Goal: Task Accomplishment & Management: Manage account settings

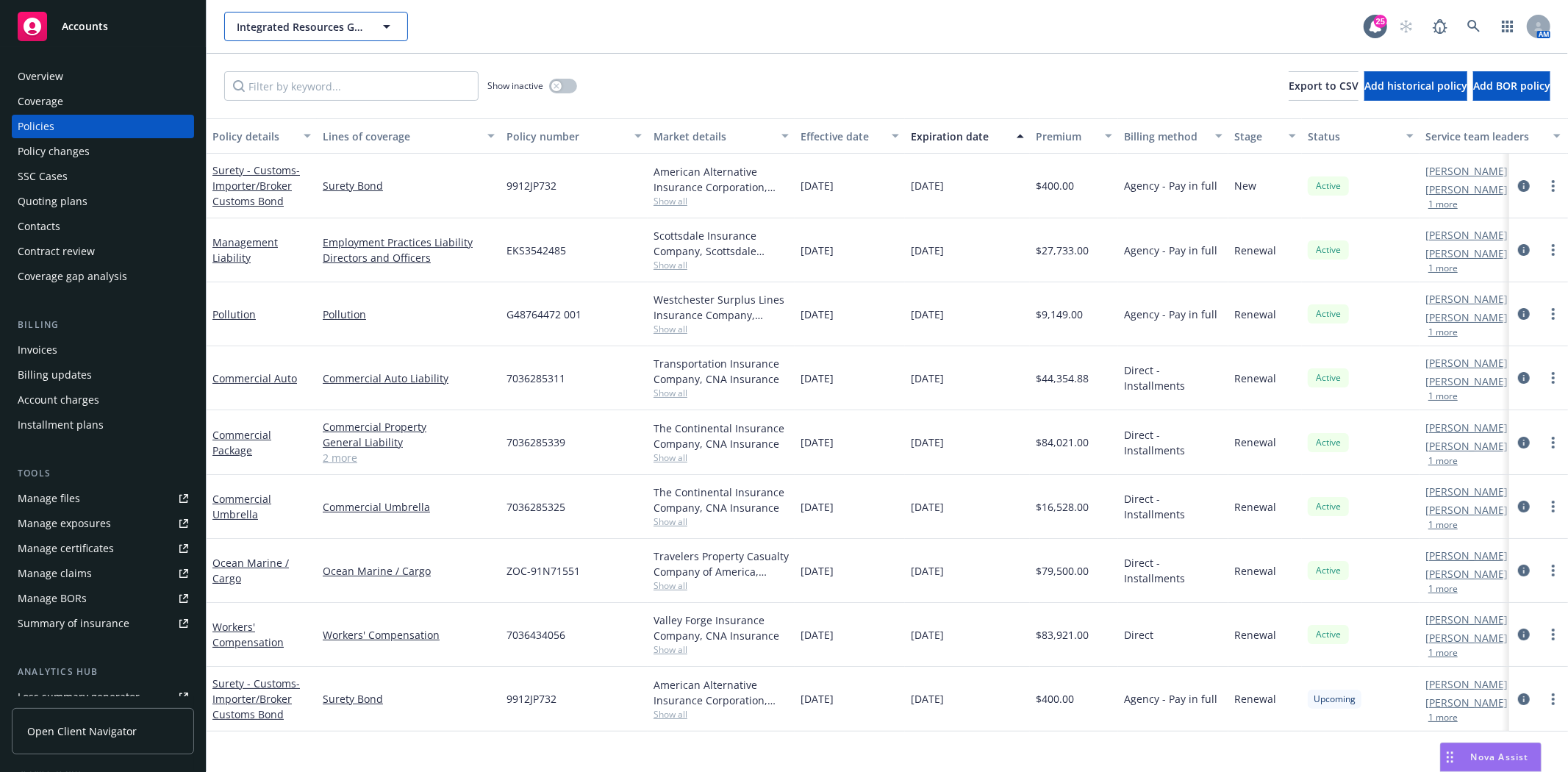
click at [254, 25] on span "Integrated Resources Group, Inc." at bounding box center [300, 26] width 128 height 15
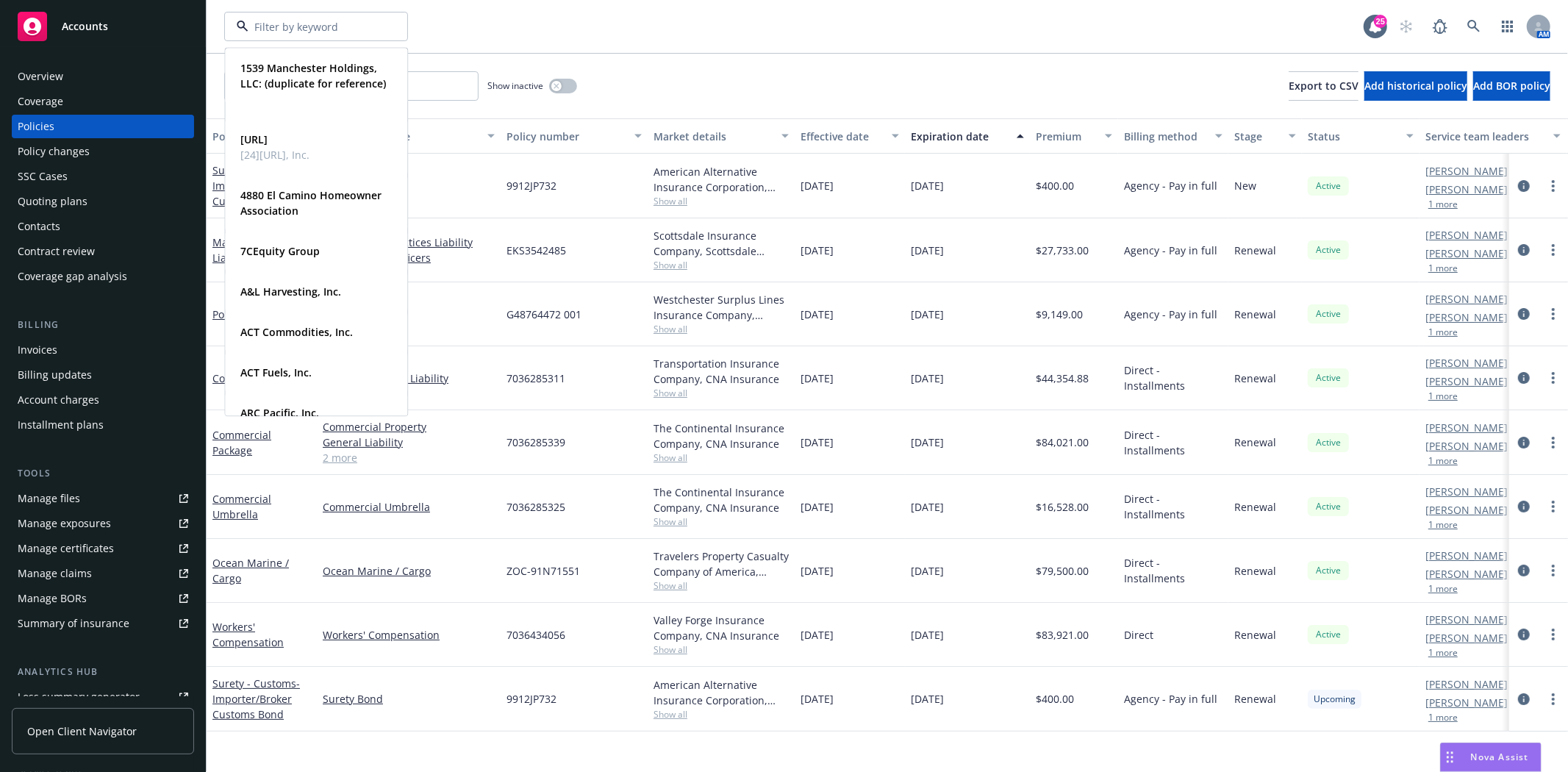
click at [579, 25] on div "1539 Manchester Holdings, LLC: (duplicate for reference) Type Commercial FEIN […" at bounding box center [793, 26] width 1139 height 29
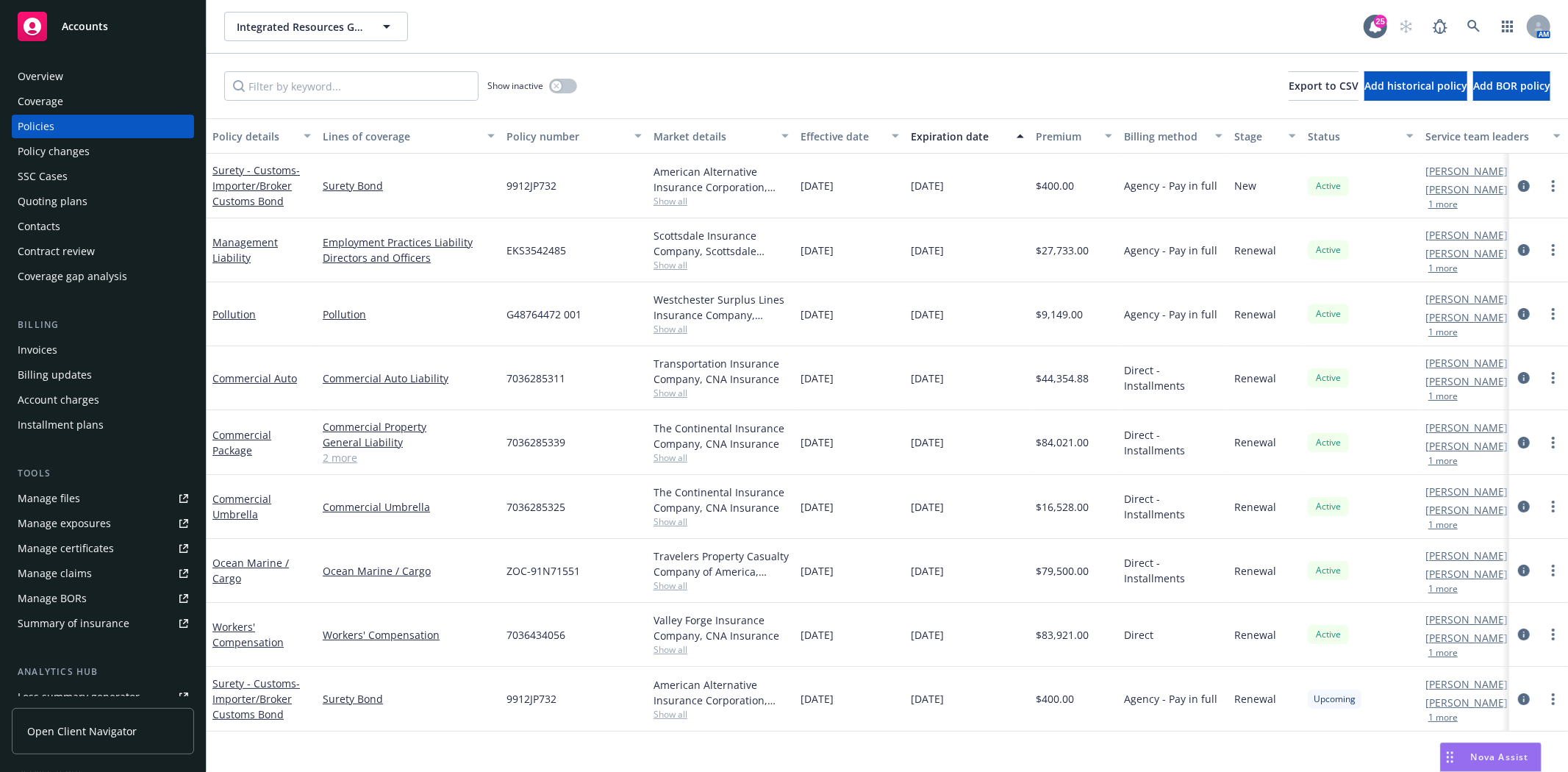
click at [56, 24] on div "Accounts" at bounding box center [103, 26] width 171 height 29
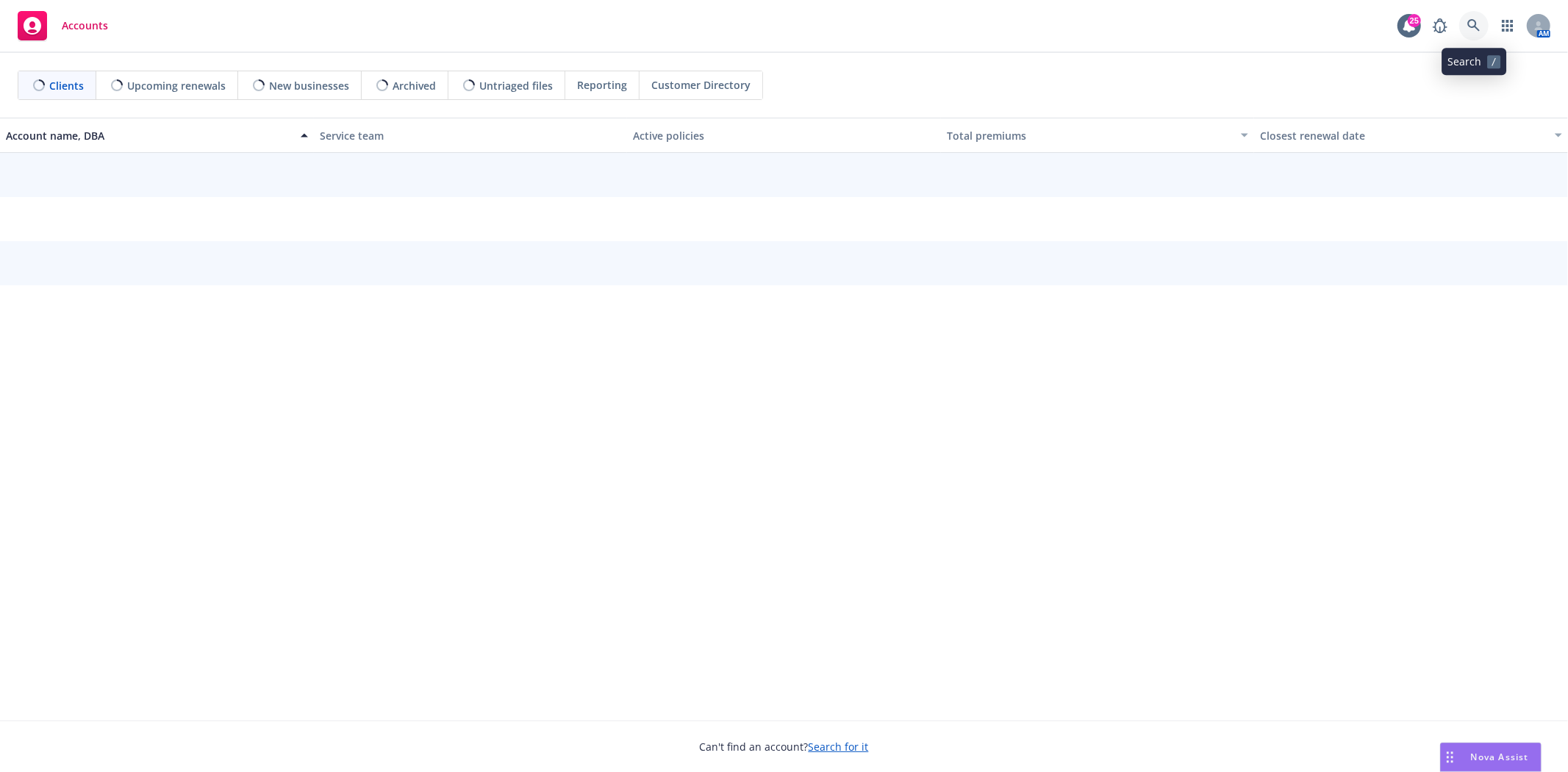
click at [1468, 25] on icon at bounding box center [1472, 24] width 12 height 12
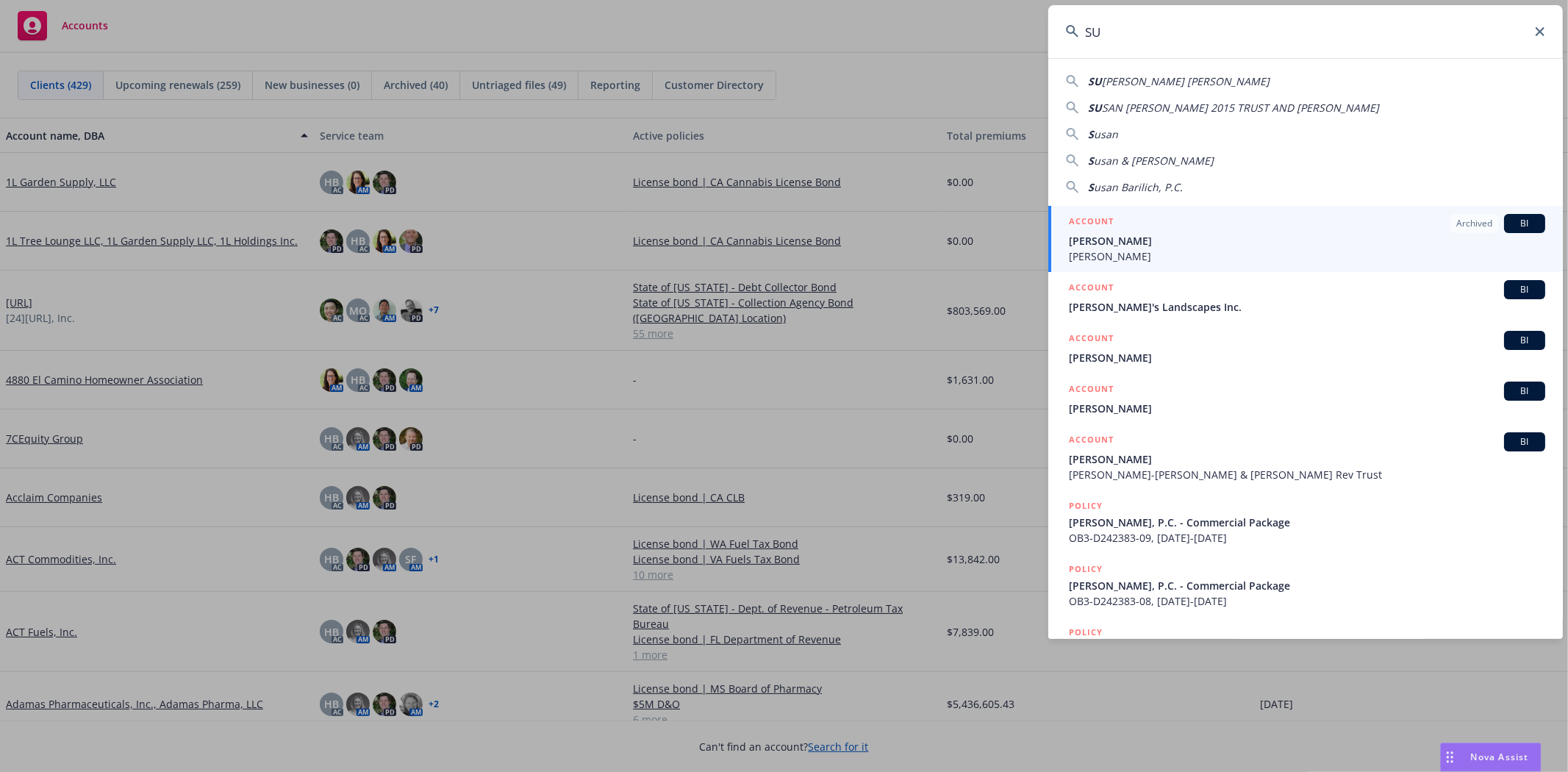
type input "S"
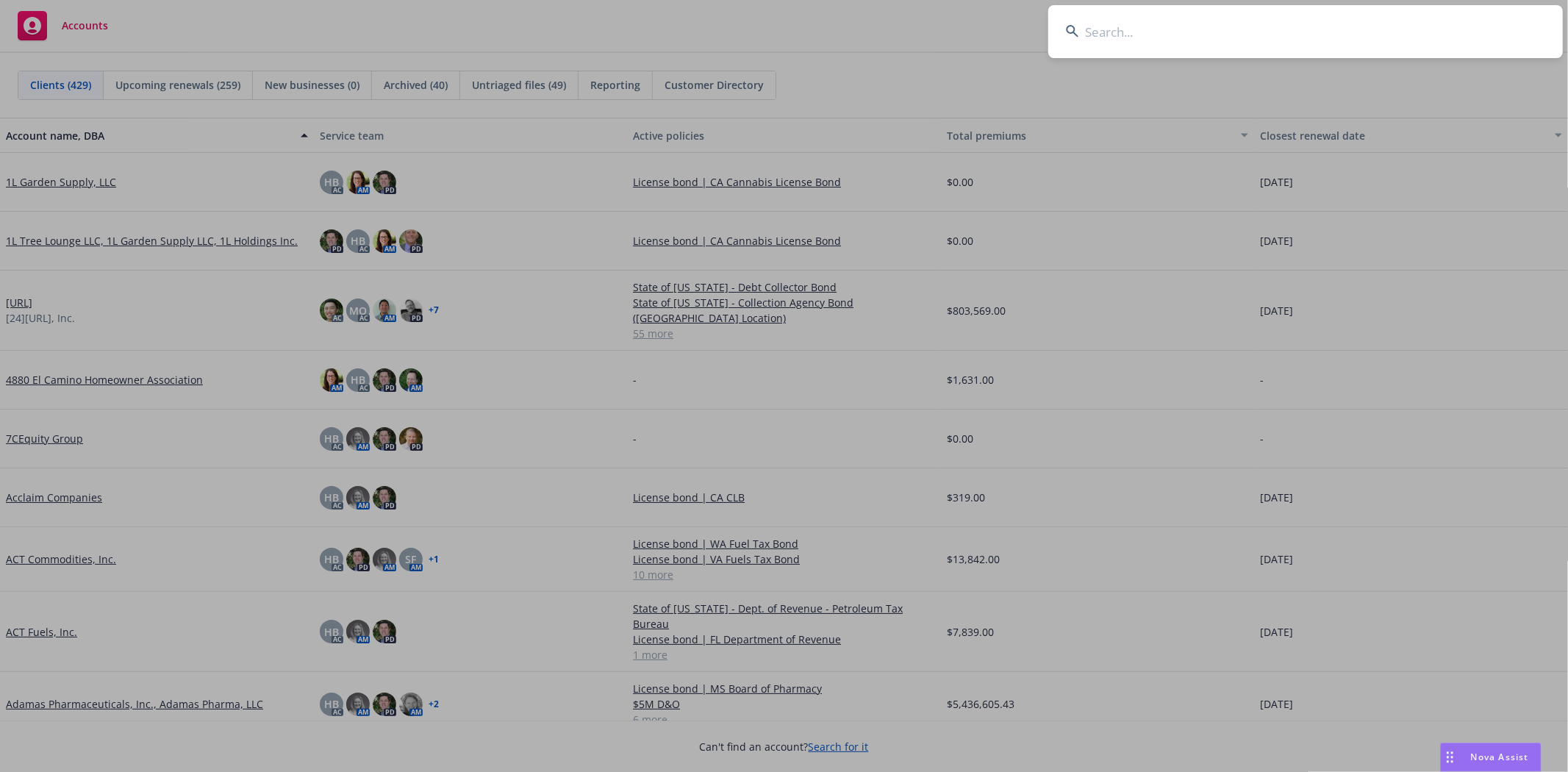
click at [1167, 23] on input at bounding box center [1305, 31] width 515 height 53
paste input "PB11865200064"
type input "PB11865200064"
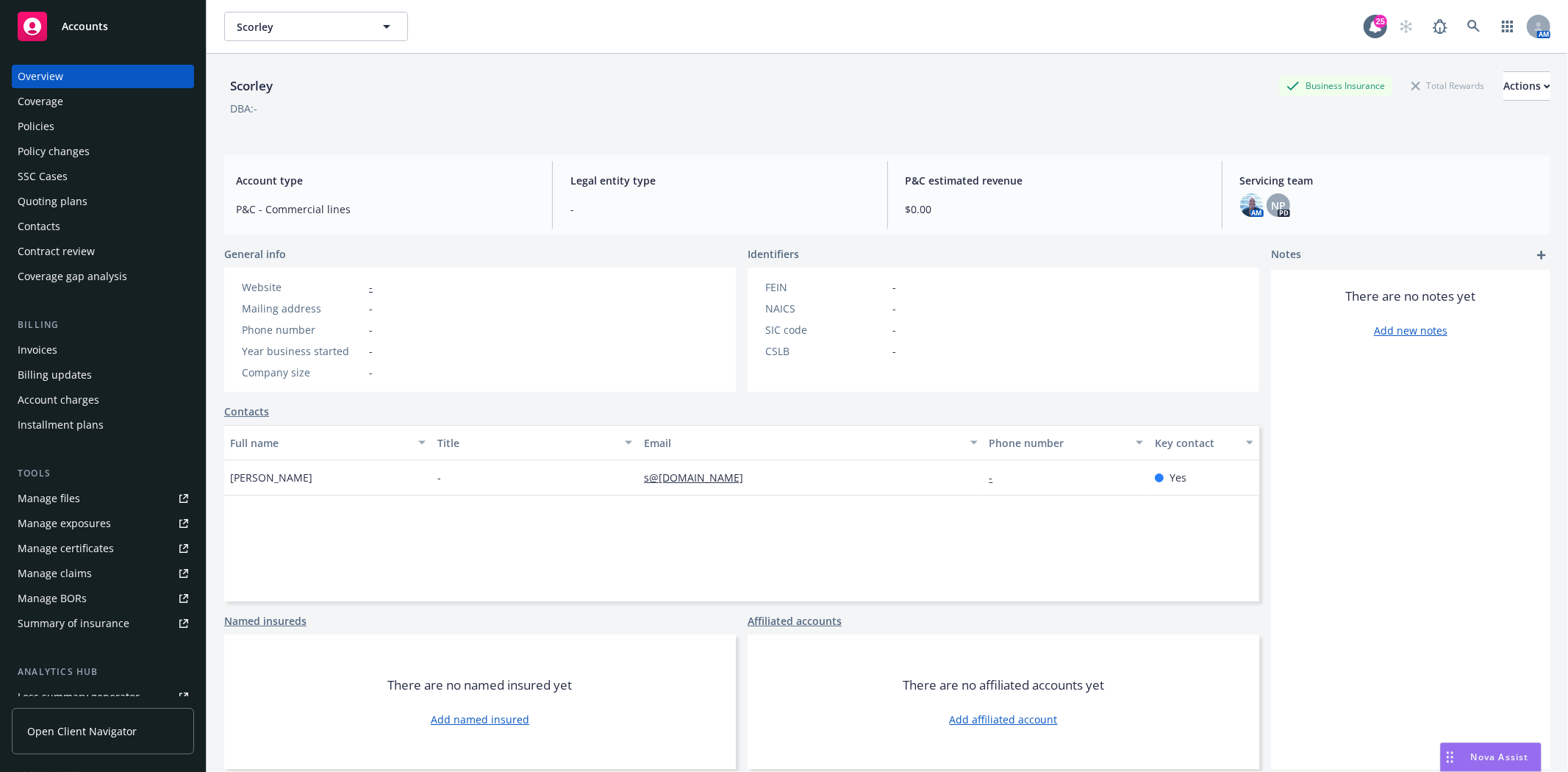
click at [83, 29] on span "Accounts" at bounding box center [84, 26] width 46 height 12
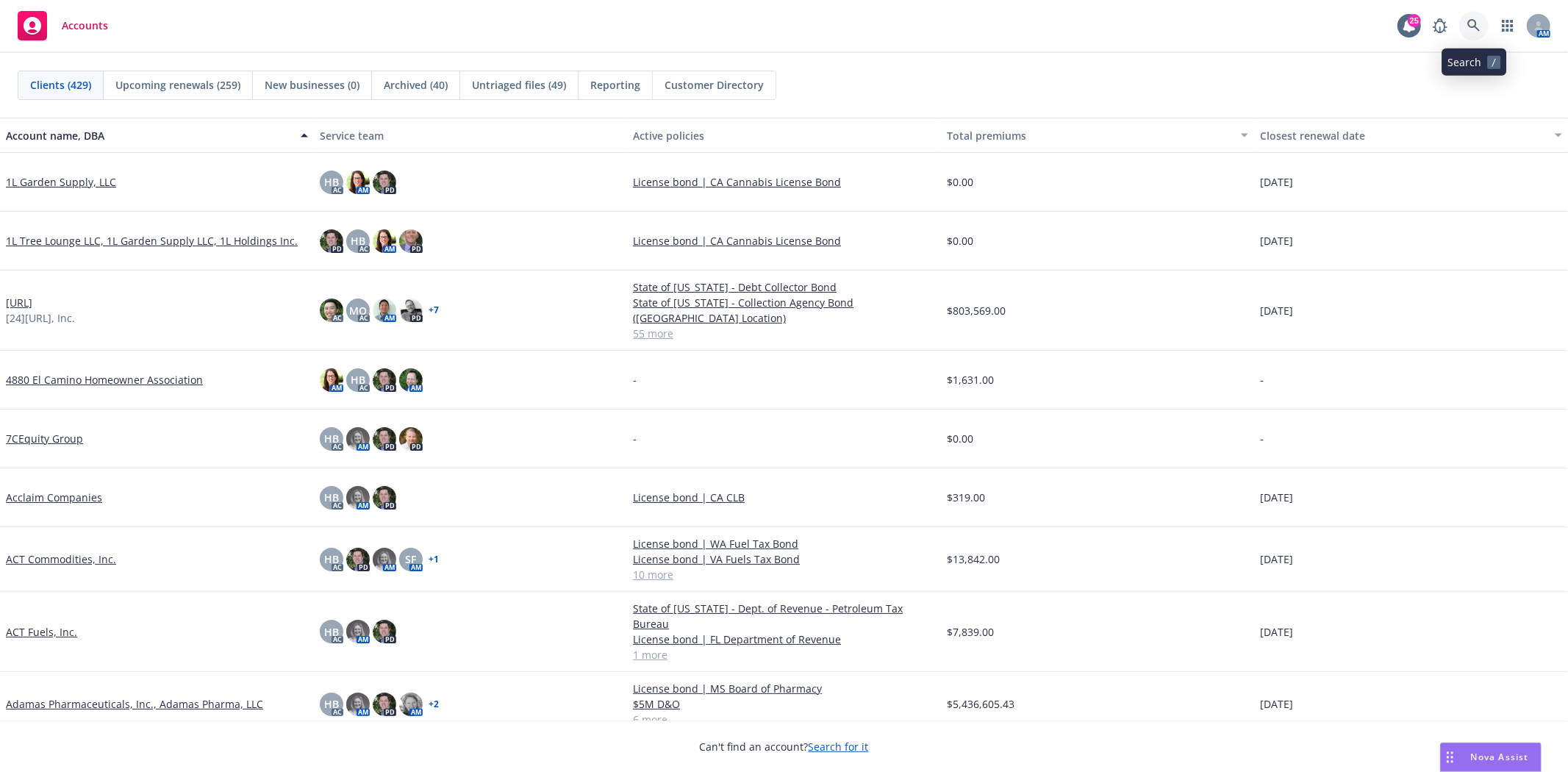
click at [1468, 21] on icon at bounding box center [1473, 25] width 13 height 13
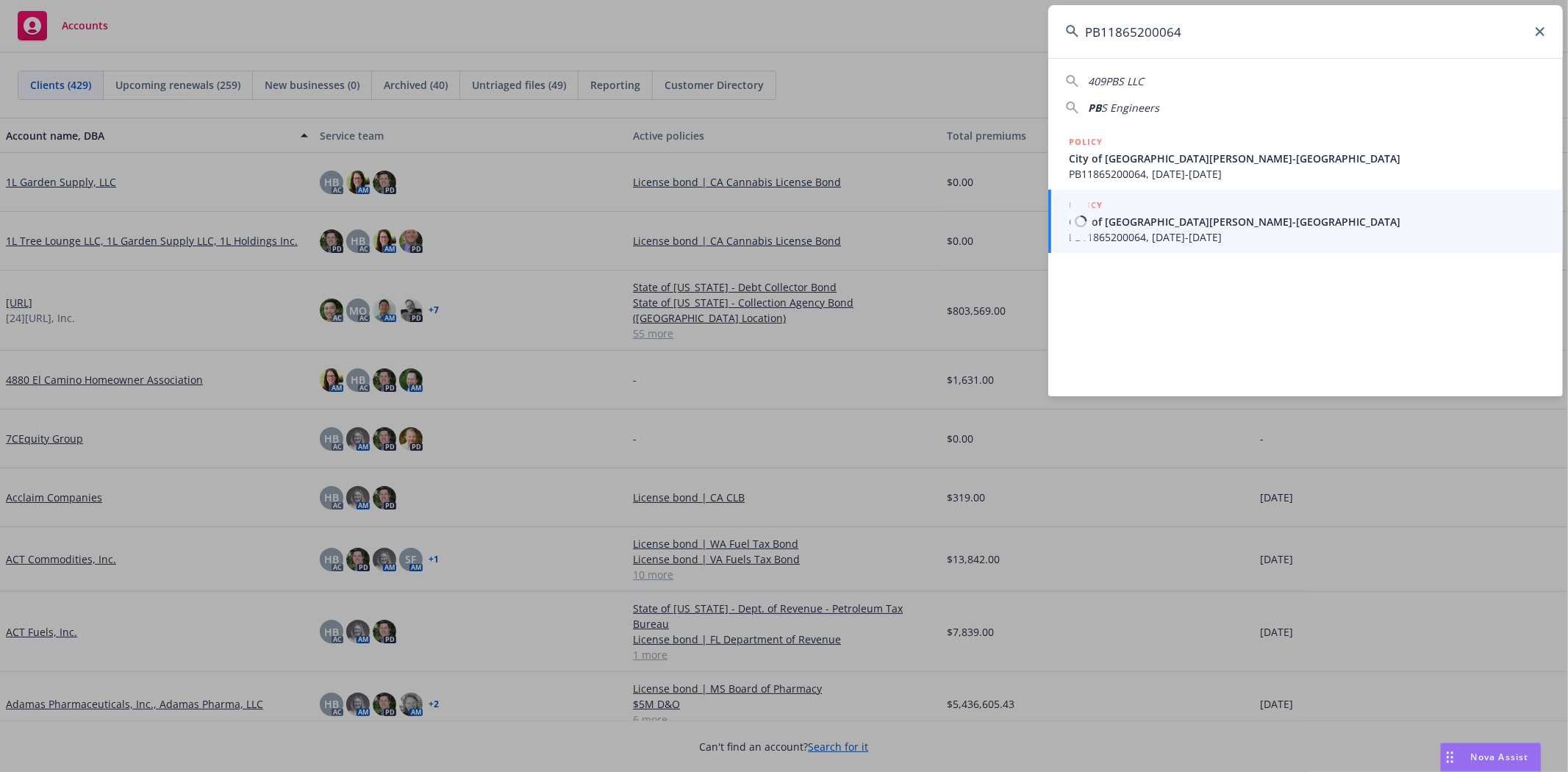
type input "PB11865200064"
click at [1163, 232] on span "PB11865200064, [DATE]-[DATE]" at bounding box center [1306, 237] width 476 height 15
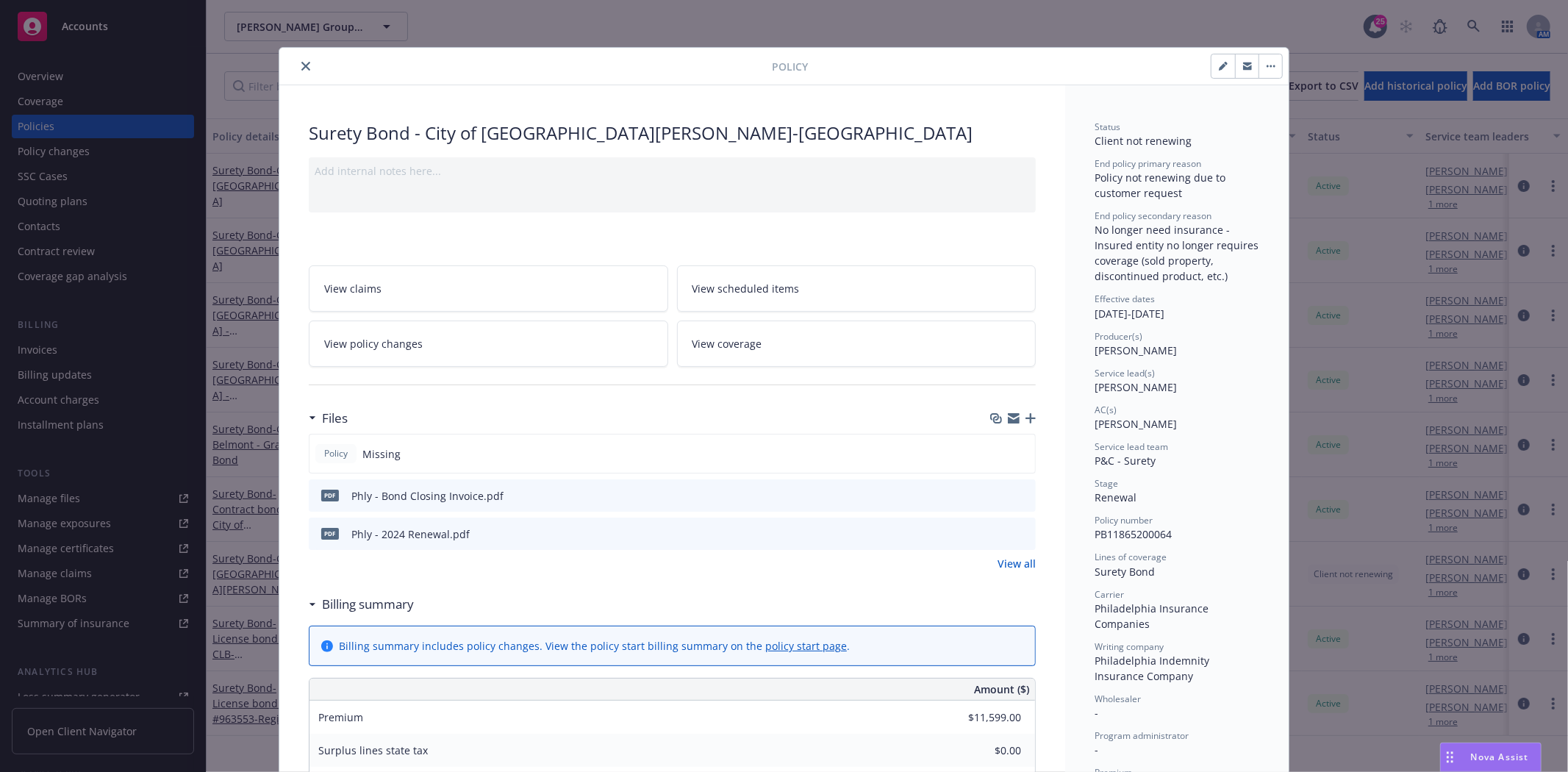
click at [297, 70] on button "close" at bounding box center [306, 66] width 18 height 18
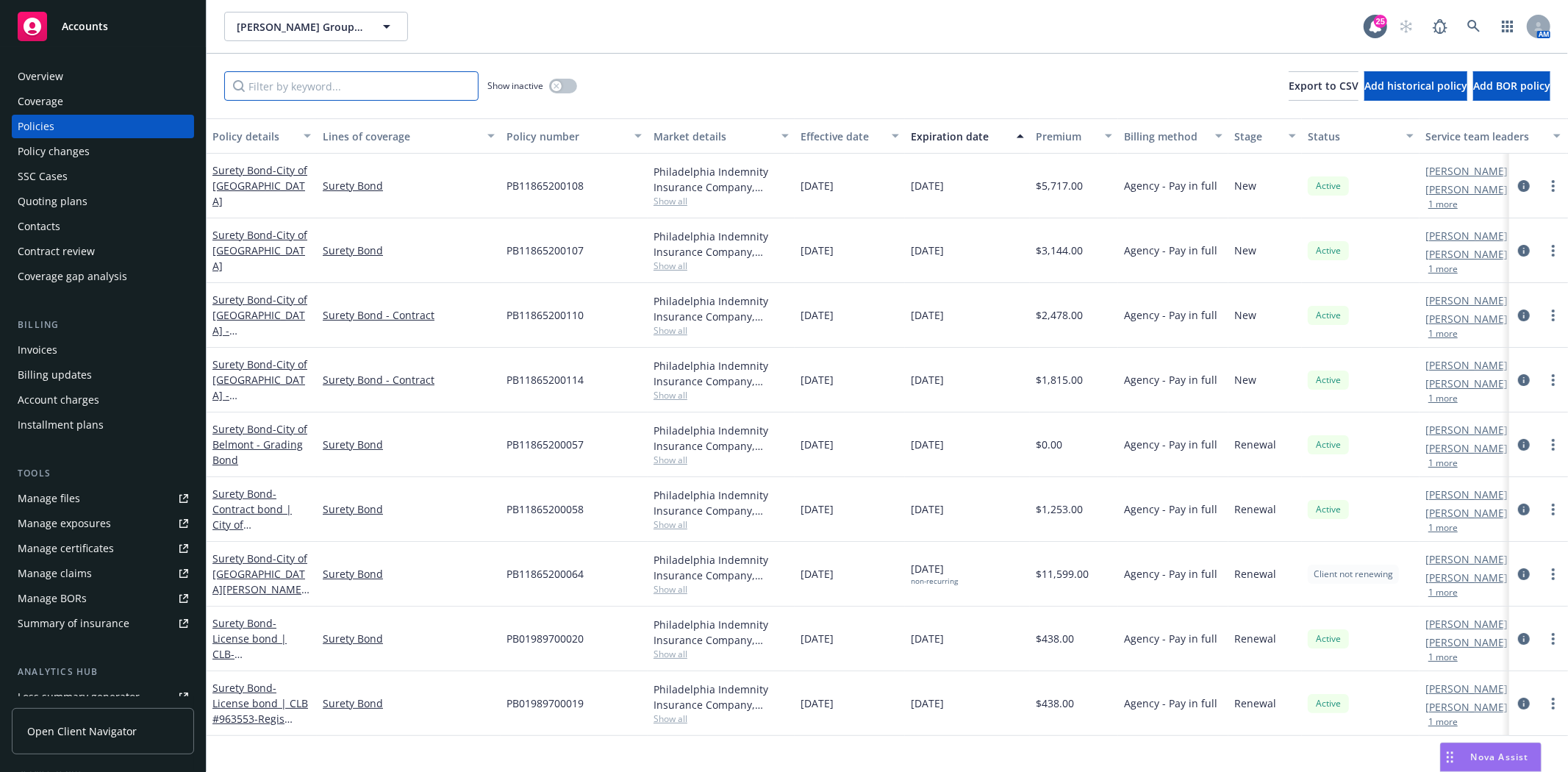
click at [275, 90] on input "Filter by keyword..." at bounding box center [351, 85] width 254 height 29
paste input "PB11865200064"
type input "PB11865200064"
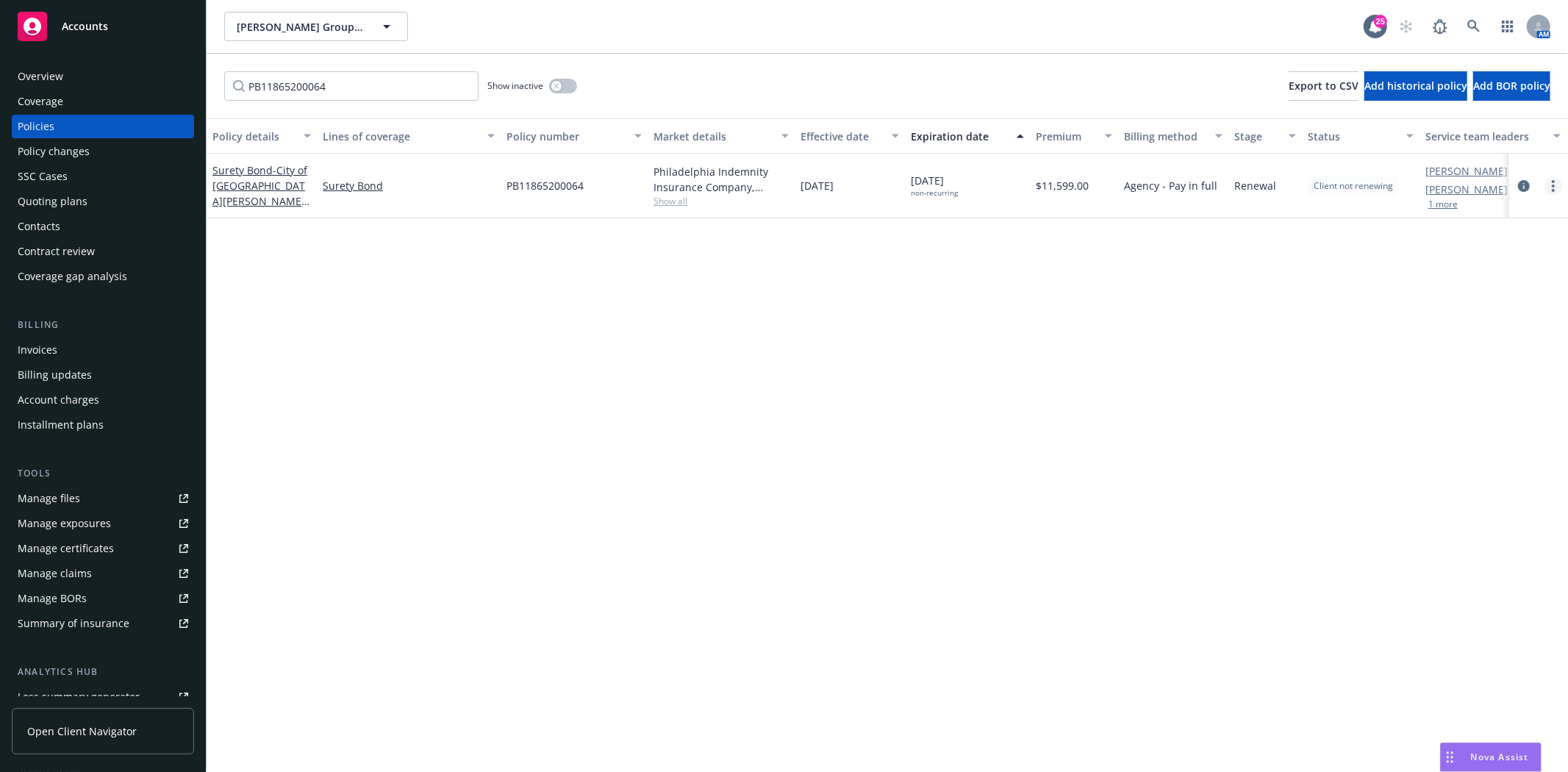
click at [1559, 189] on link "more" at bounding box center [1552, 186] width 18 height 18
click at [1449, 274] on link "End policy" at bounding box center [1474, 274] width 173 height 29
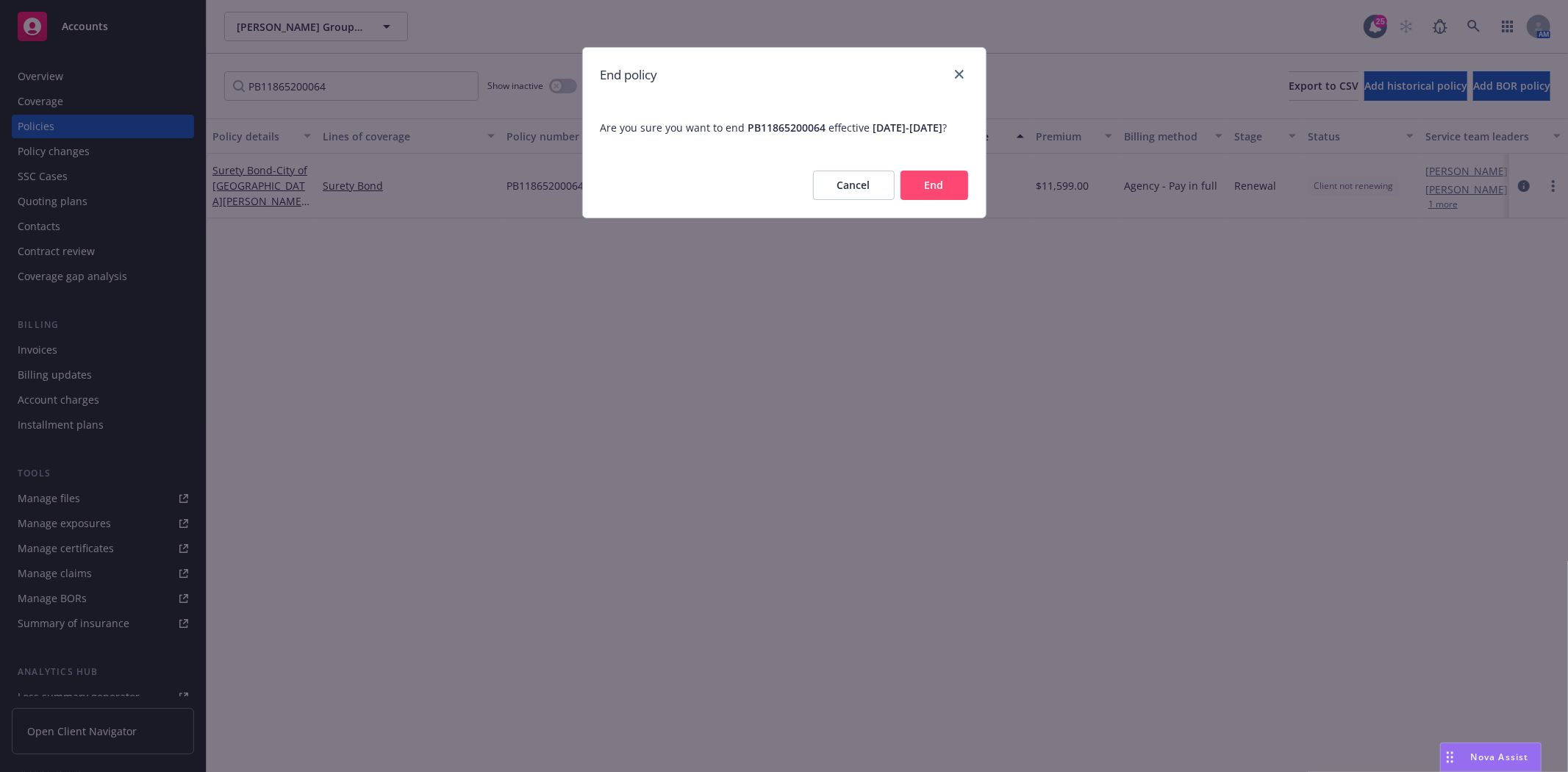
click at [959, 200] on button "End" at bounding box center [934, 185] width 68 height 29
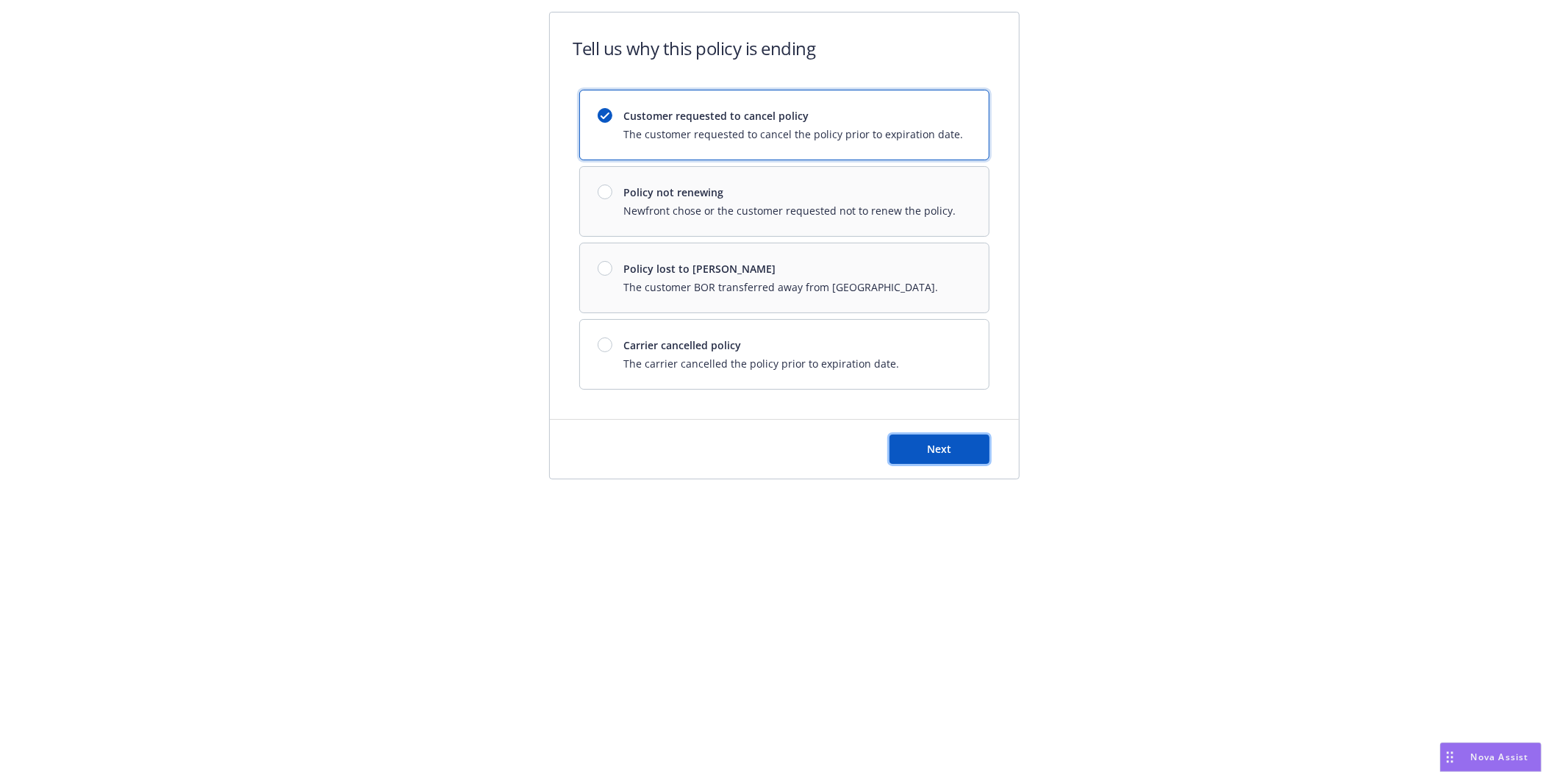
click at [919, 446] on button "Next" at bounding box center [939, 448] width 100 height 29
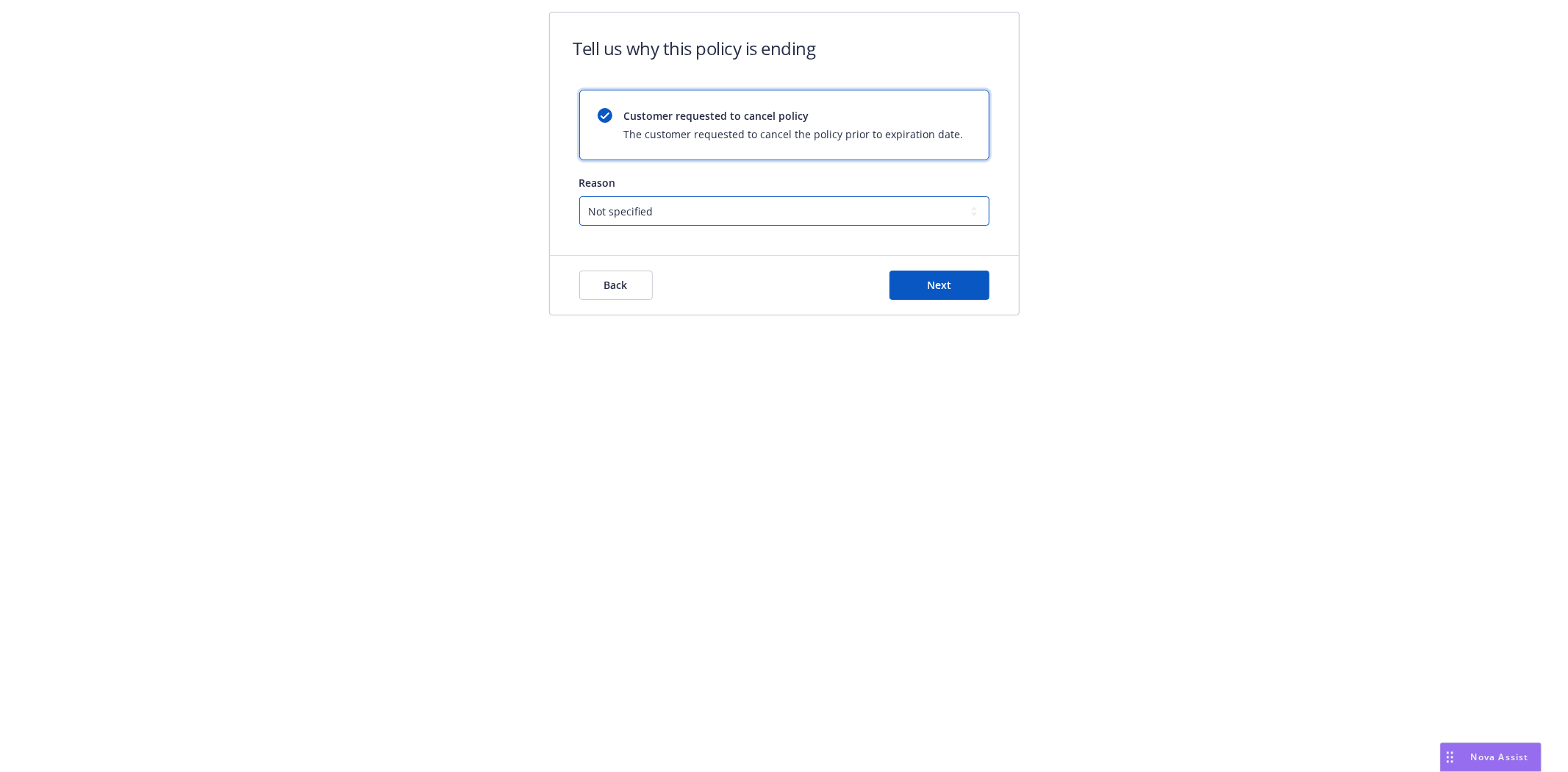
click at [657, 216] on select "Not specified Service Pricing Buyer change M&A, Bankruptcy, or Out of business …" at bounding box center [784, 210] width 410 height 29
click at [614, 189] on div "Reason Not specified Service Pricing Buyer change M&A, Bankruptcy, or Out of bu…" at bounding box center [784, 201] width 410 height 51
click at [599, 288] on button "Back" at bounding box center [616, 284] width 73 height 29
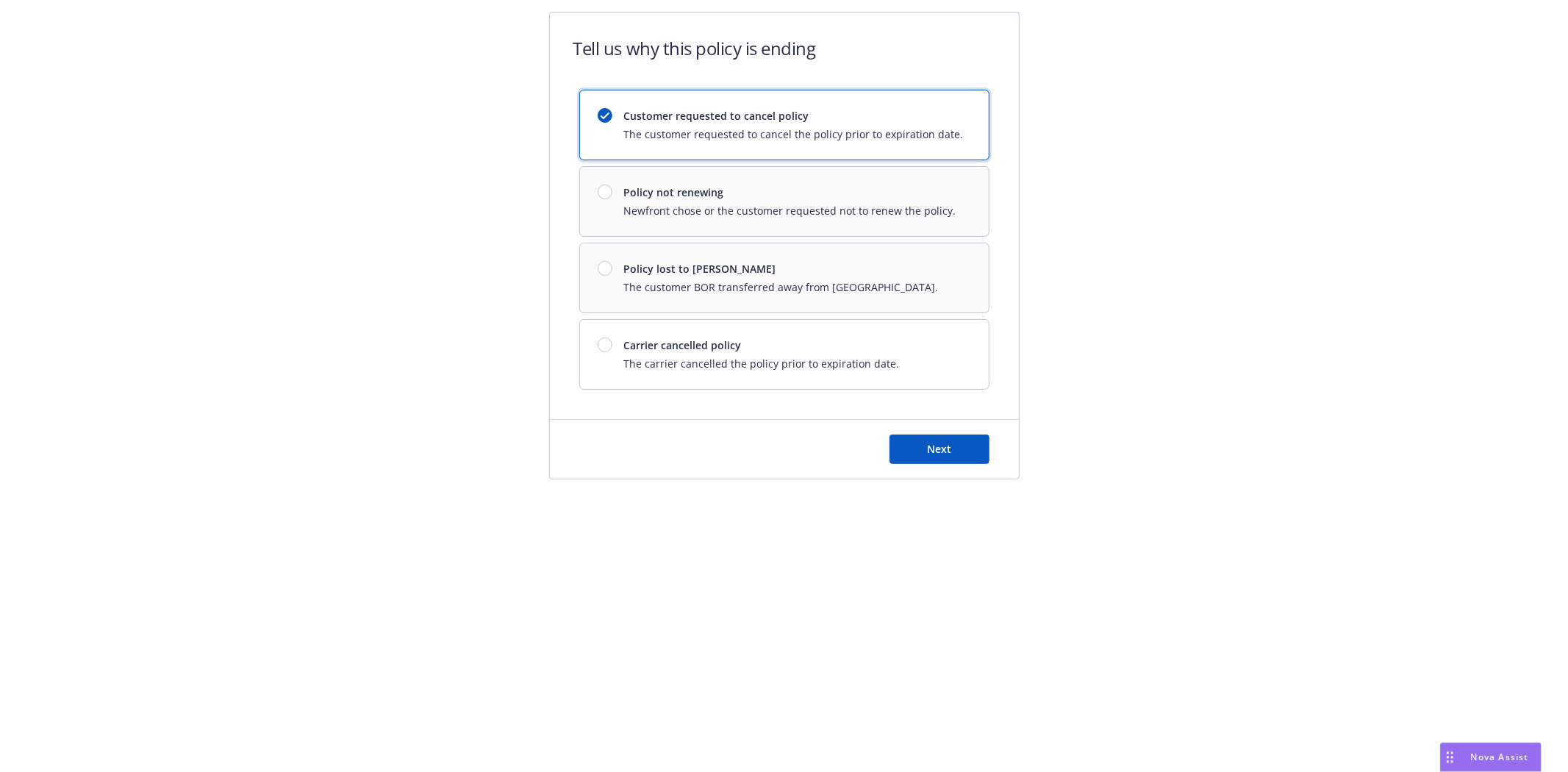
click at [703, 290] on div "Customer requested to cancel policy The customer requested to cancel the policy…" at bounding box center [784, 240] width 410 height 300
click at [654, 199] on div "Customer requested to cancel policy The customer requested to cancel the policy…" at bounding box center [784, 240] width 410 height 300
click at [922, 448] on button "Next" at bounding box center [939, 448] width 100 height 29
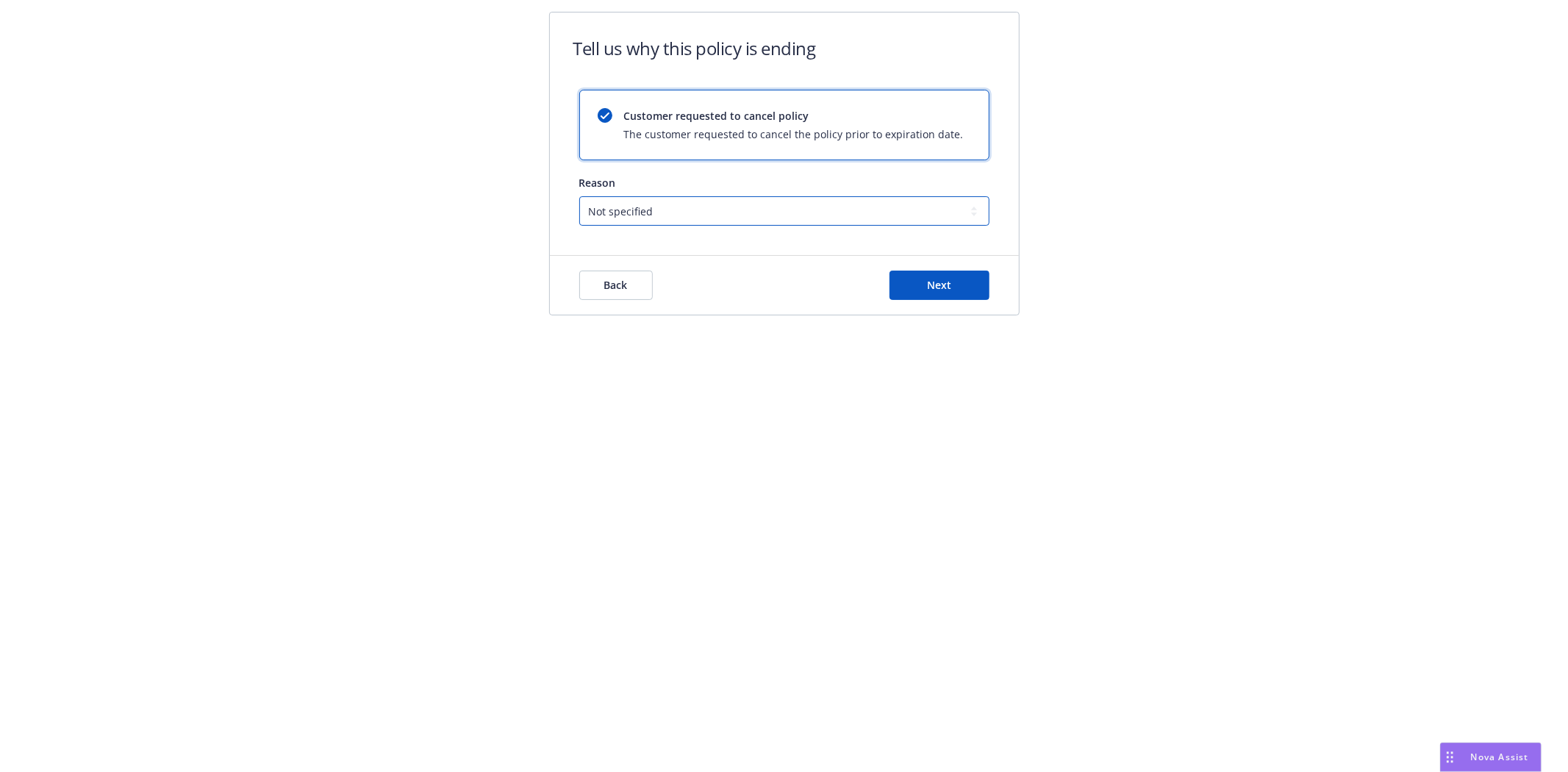
click at [772, 219] on select "Not specified Service Pricing Buyer change M&A, Bankruptcy, or Out of business …" at bounding box center [784, 210] width 410 height 29
select select "Buyer change"
click at [580, 196] on select "Not specified Service Pricing Buyer change M&A, Bankruptcy, or Out of business …" at bounding box center [784, 210] width 410 height 29
click at [929, 291] on span "Next" at bounding box center [939, 284] width 24 height 14
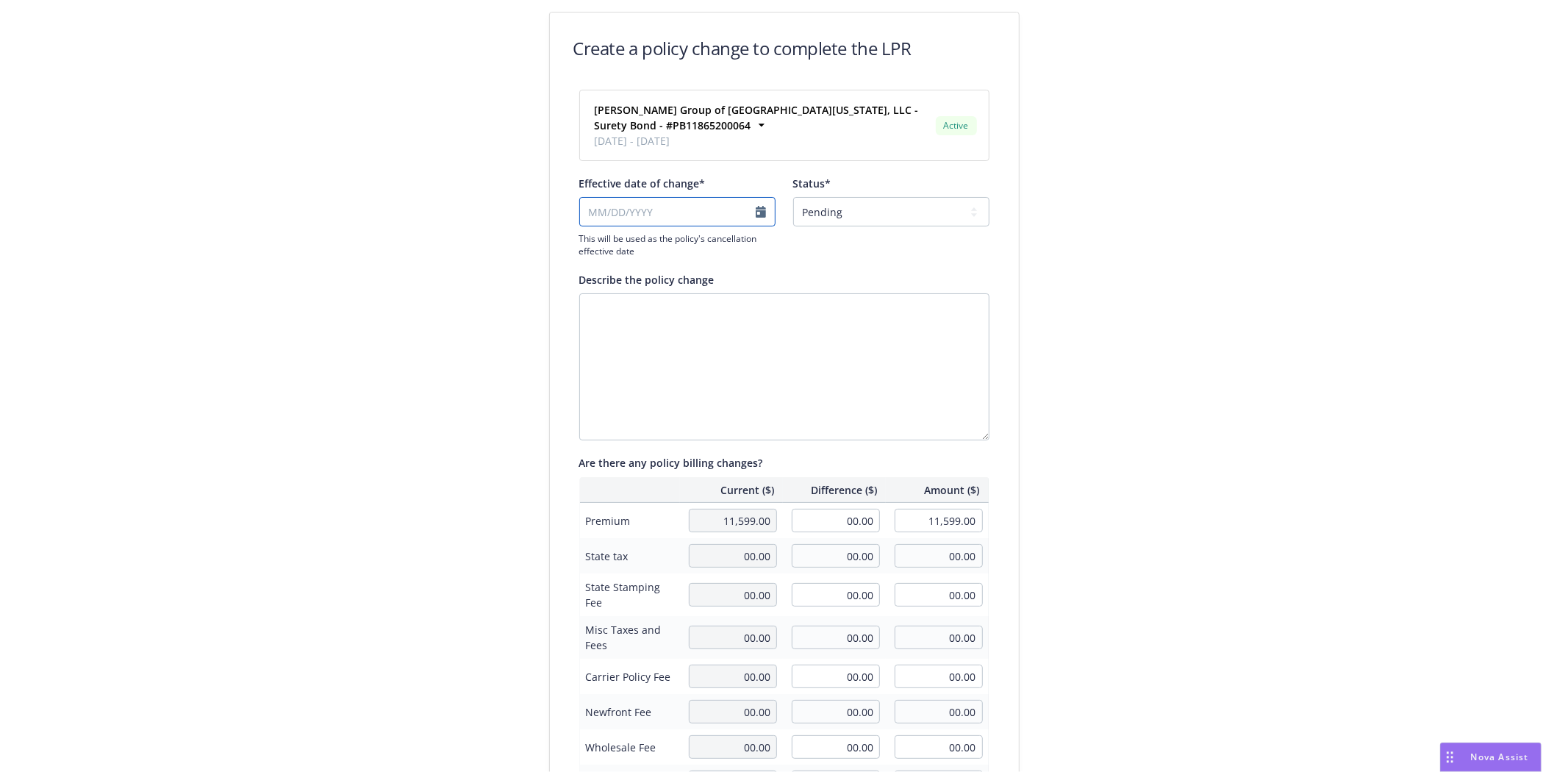
click at [720, 219] on input "Effective date of change*" at bounding box center [677, 211] width 196 height 29
select select "August"
select select "2025"
click at [581, 216] on input "Effective date of change*" at bounding box center [677, 211] width 196 height 29
type input "[DATE]"
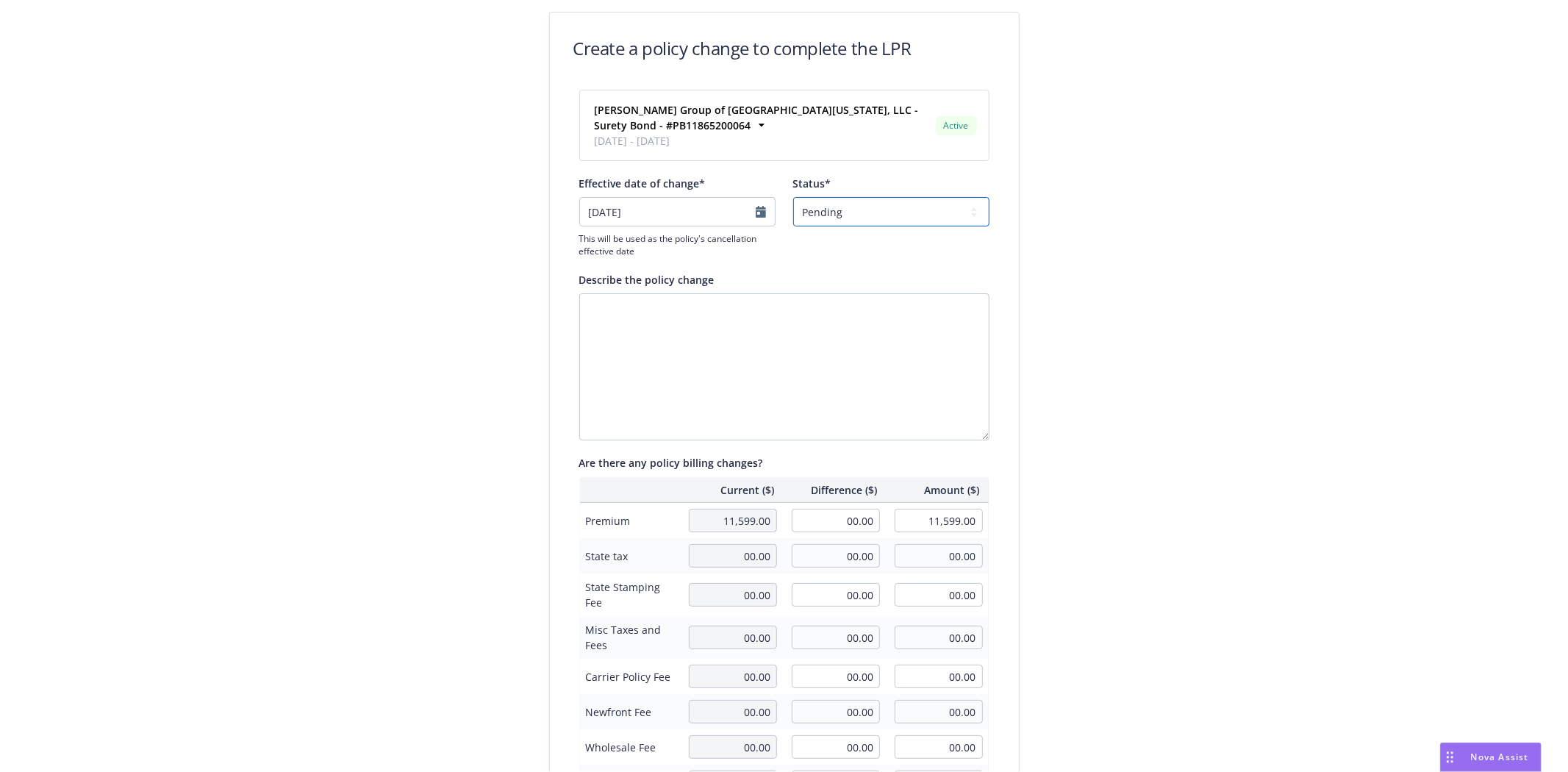
drag, startPoint x: 910, startPoint y: 197, endPoint x: 902, endPoint y: 215, distance: 19.7
click at [910, 197] on select "Pending Confirmed" at bounding box center [891, 211] width 196 height 29
select select "Confirmed"
click at [793, 197] on select "Pending Confirmed" at bounding box center [891, 211] width 196 height 29
click at [785, 329] on textarea "Describe the policy change" at bounding box center [784, 367] width 410 height 147
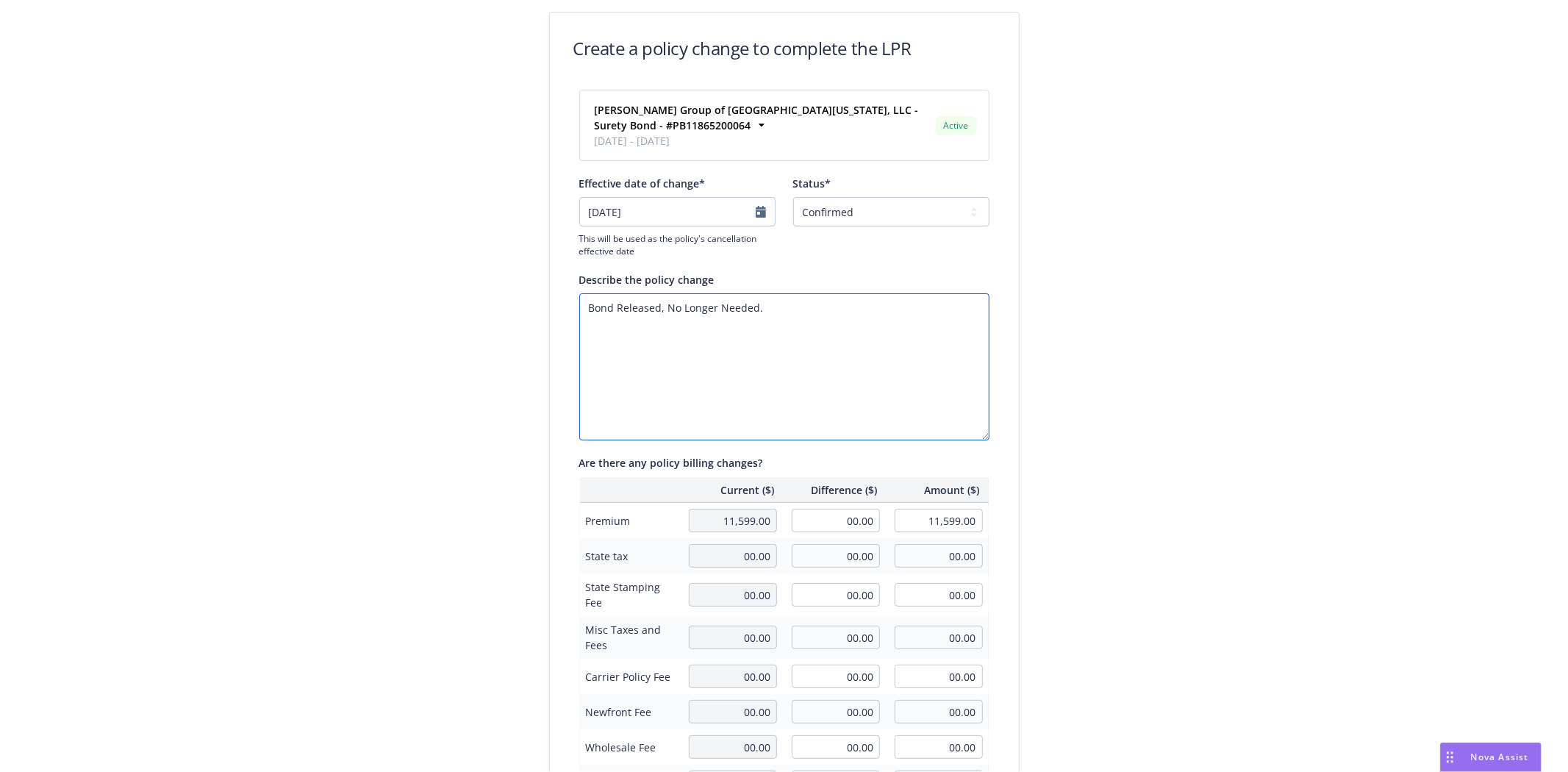
type textarea "Bond Released, No Longer Needed."
click at [1246, 358] on div "Create a policy change to complete the LPR [PERSON_NAME] Group of [GEOGRAPHIC_D…" at bounding box center [784, 512] width 1568 height 1024
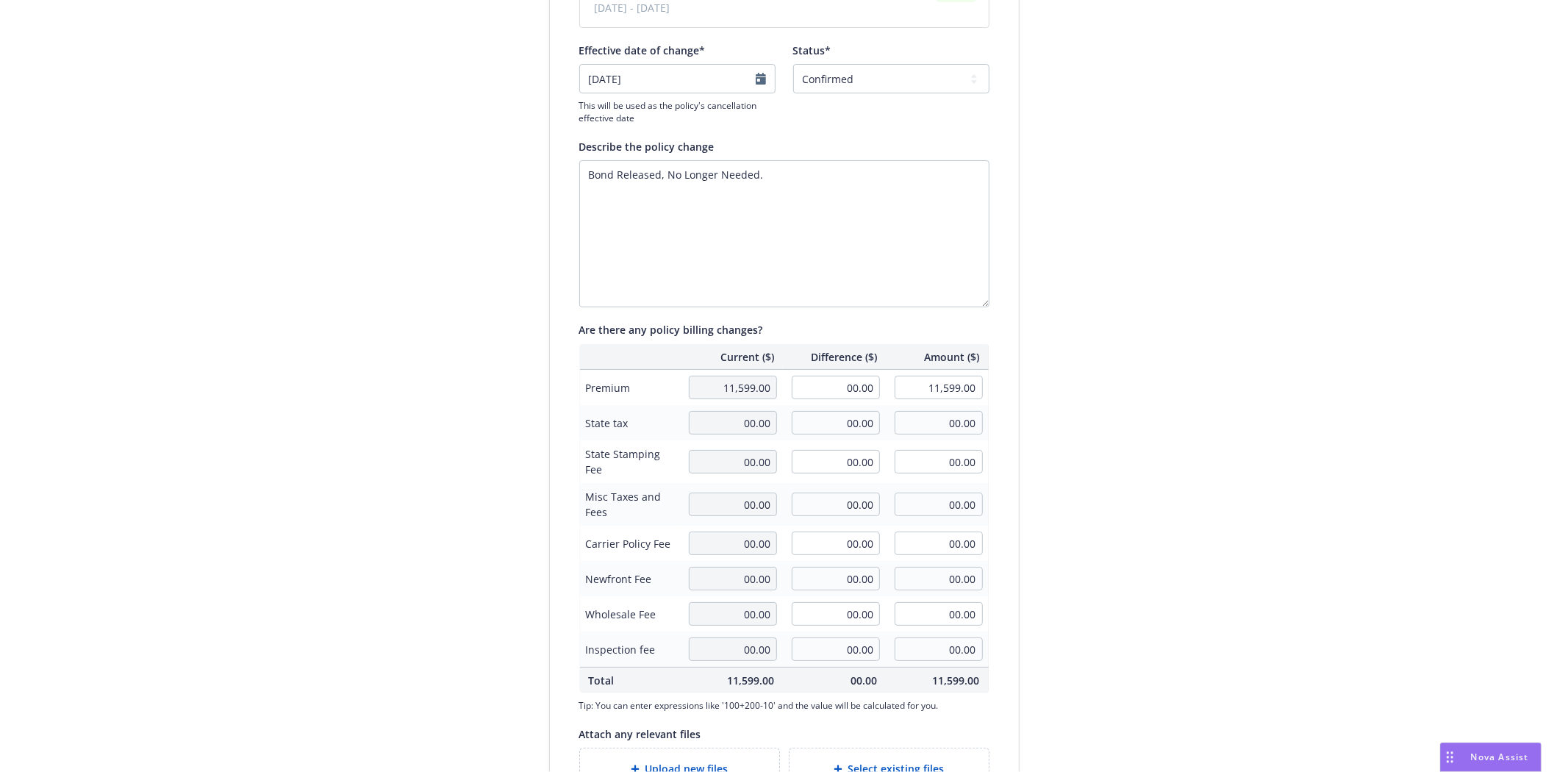
scroll to position [253, 0]
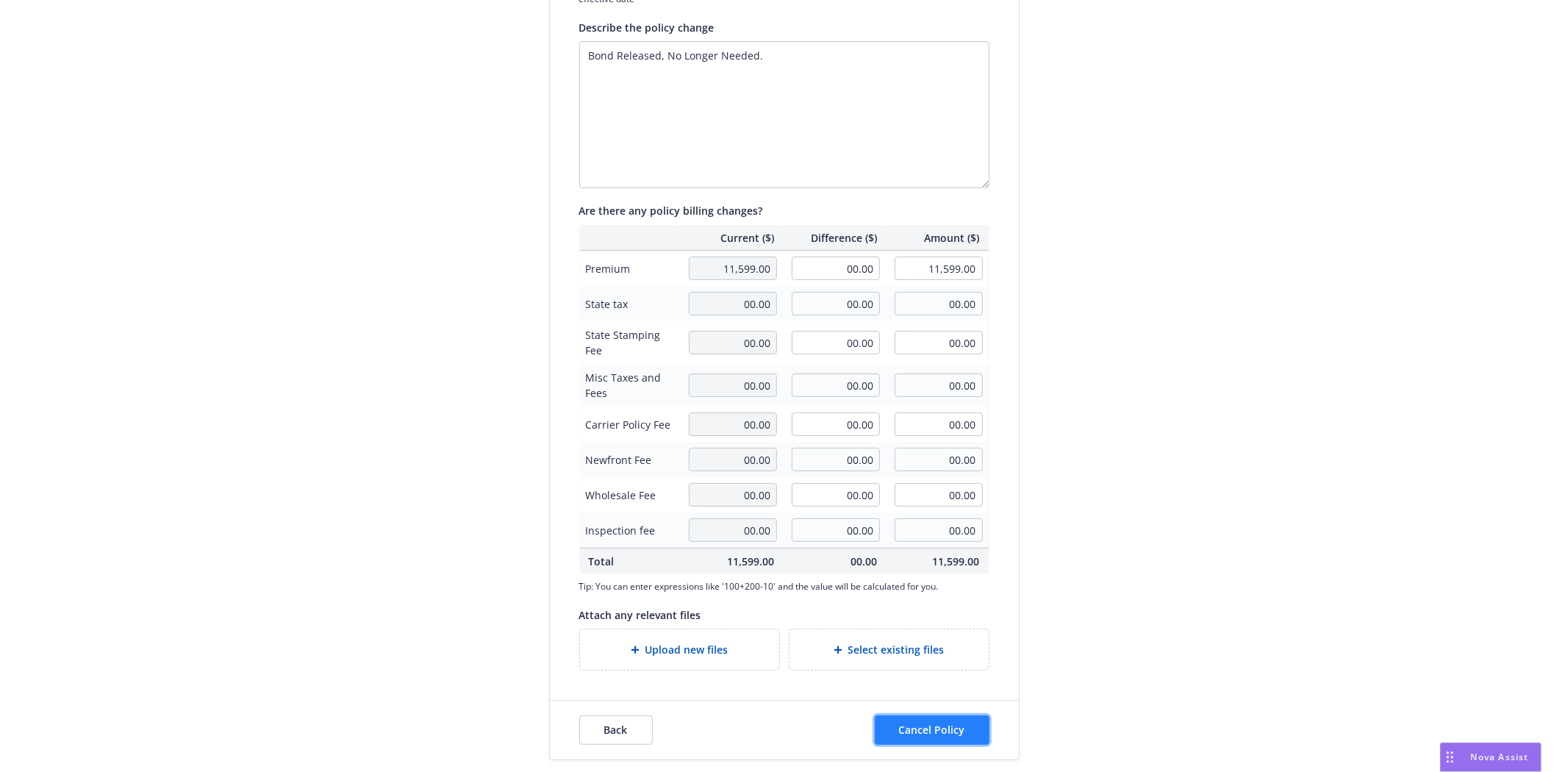
click at [920, 730] on span "Cancel Policy" at bounding box center [931, 729] width 67 height 14
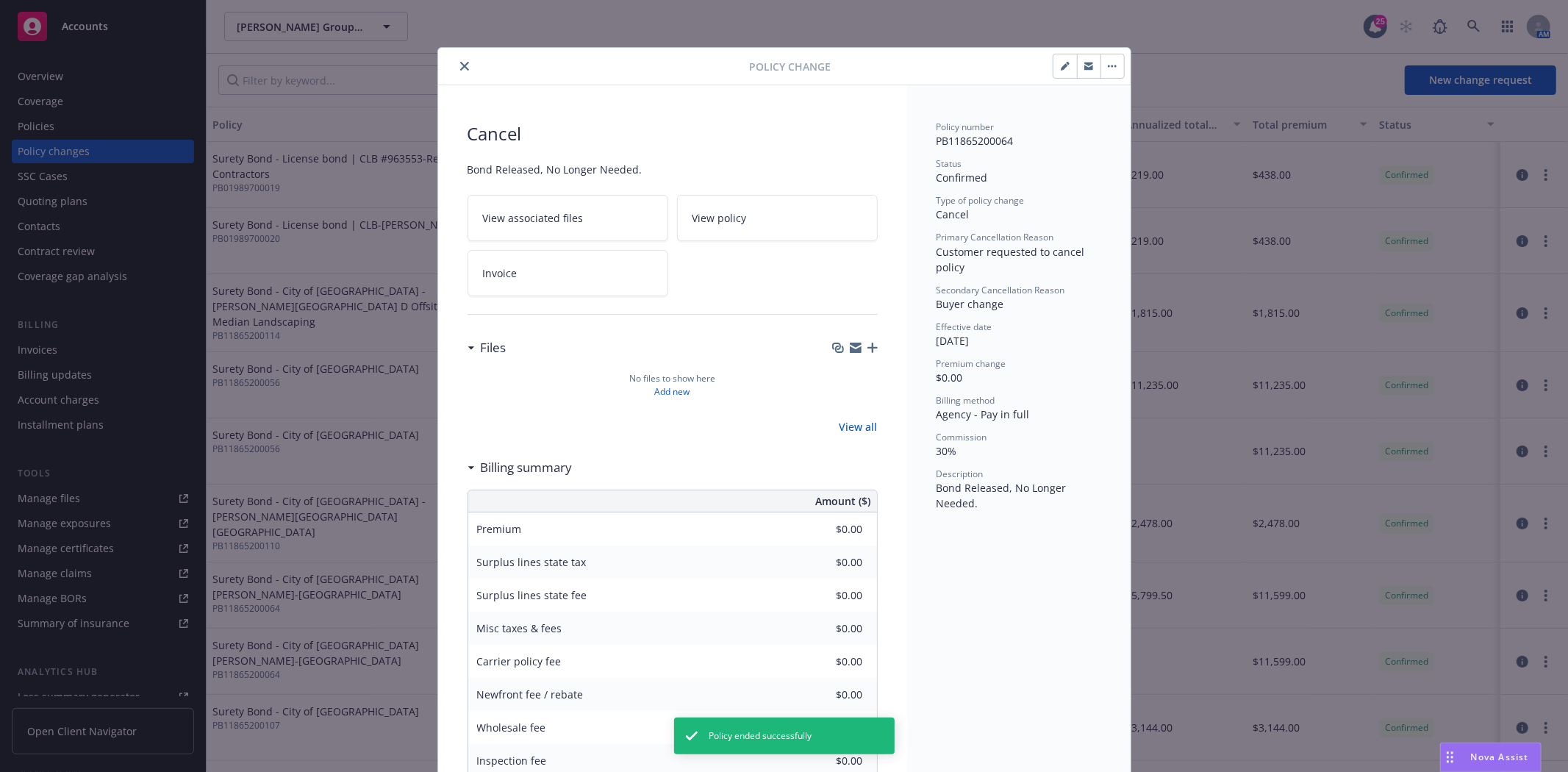
click at [464, 62] on button "close" at bounding box center [464, 66] width 18 height 18
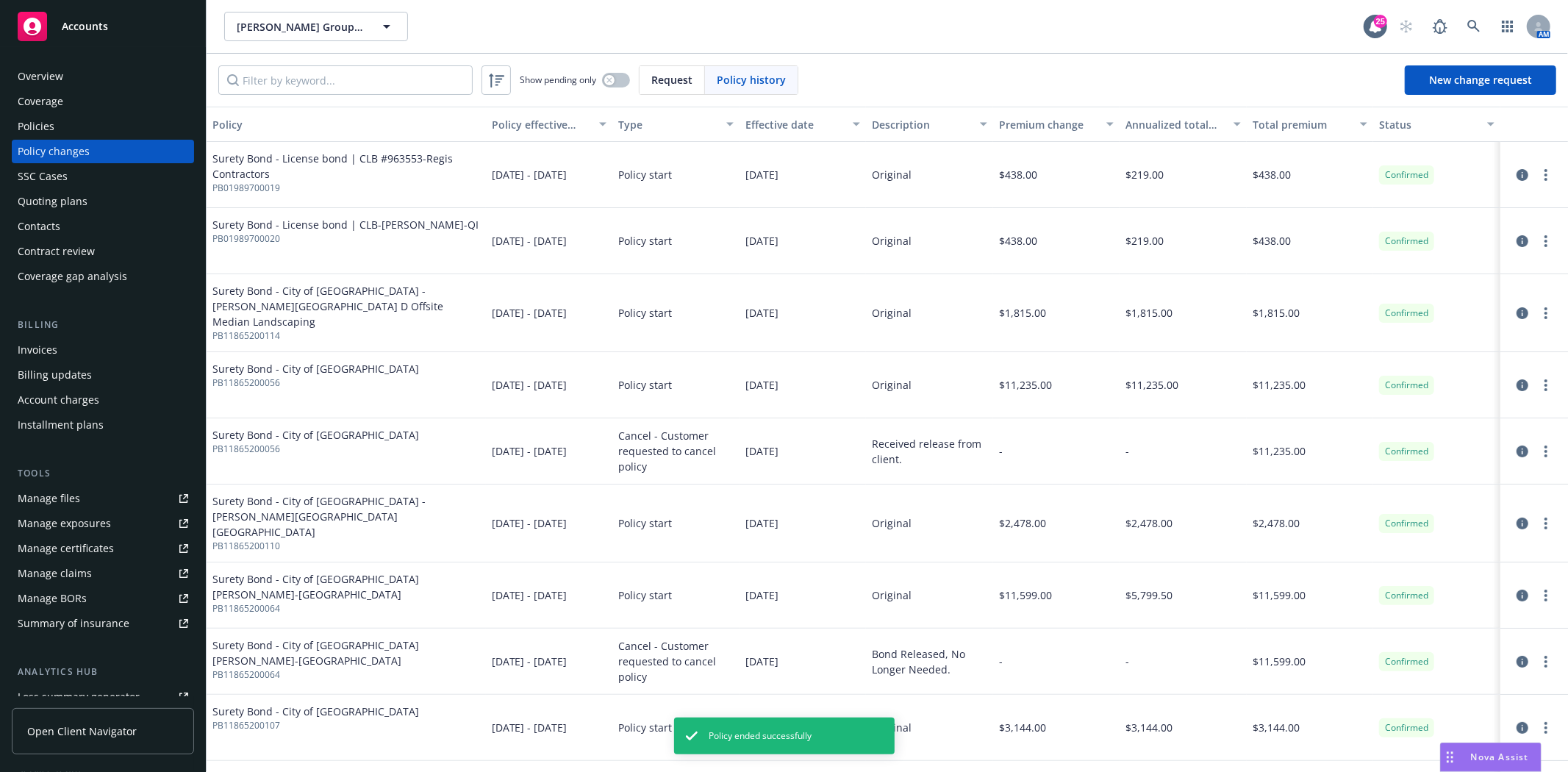
click at [53, 122] on div "Policies" at bounding box center [36, 126] width 37 height 23
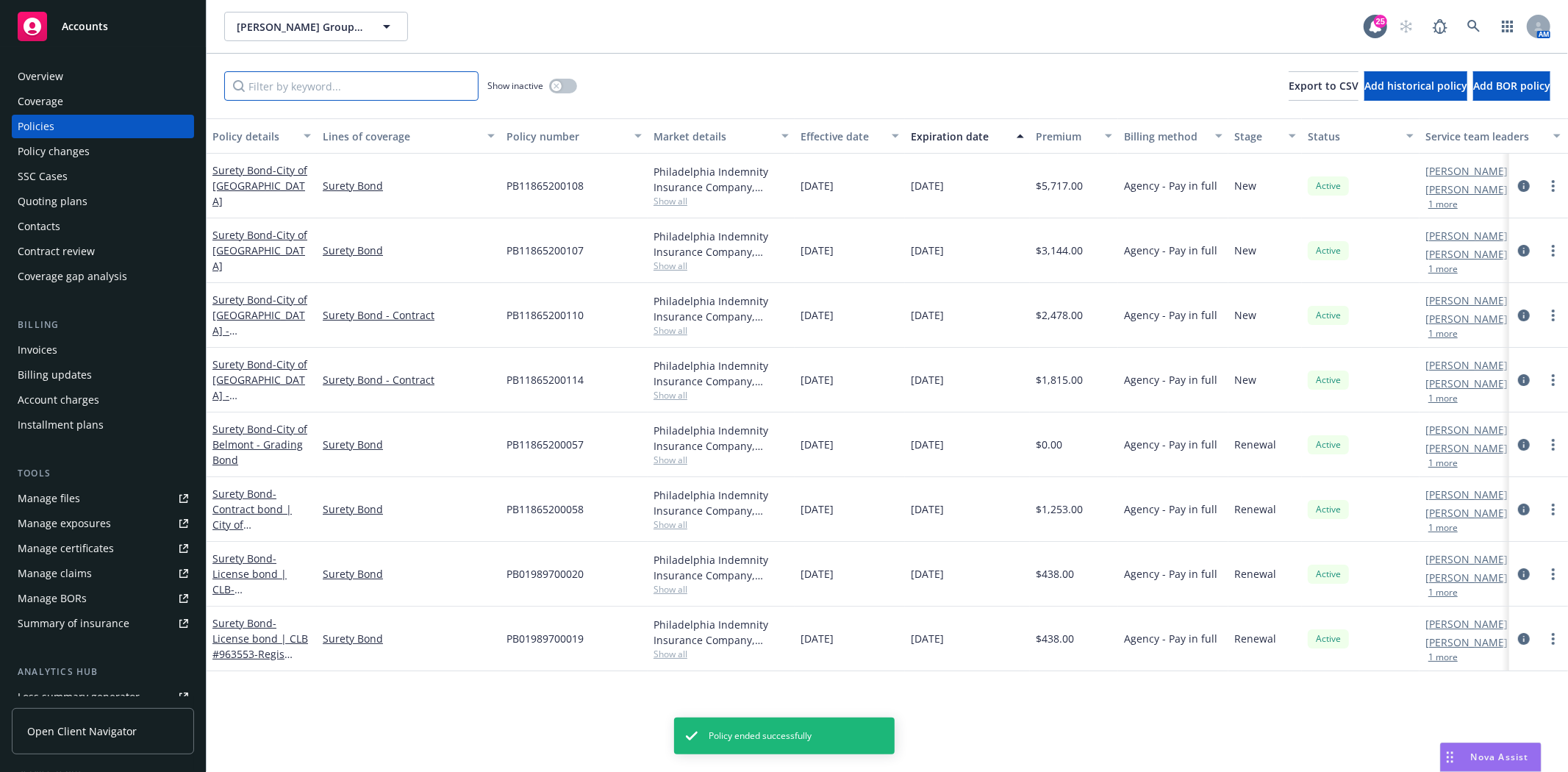
click at [372, 88] on input "Filter by keyword..." at bounding box center [351, 85] width 254 height 29
paste input "PB11865200064"
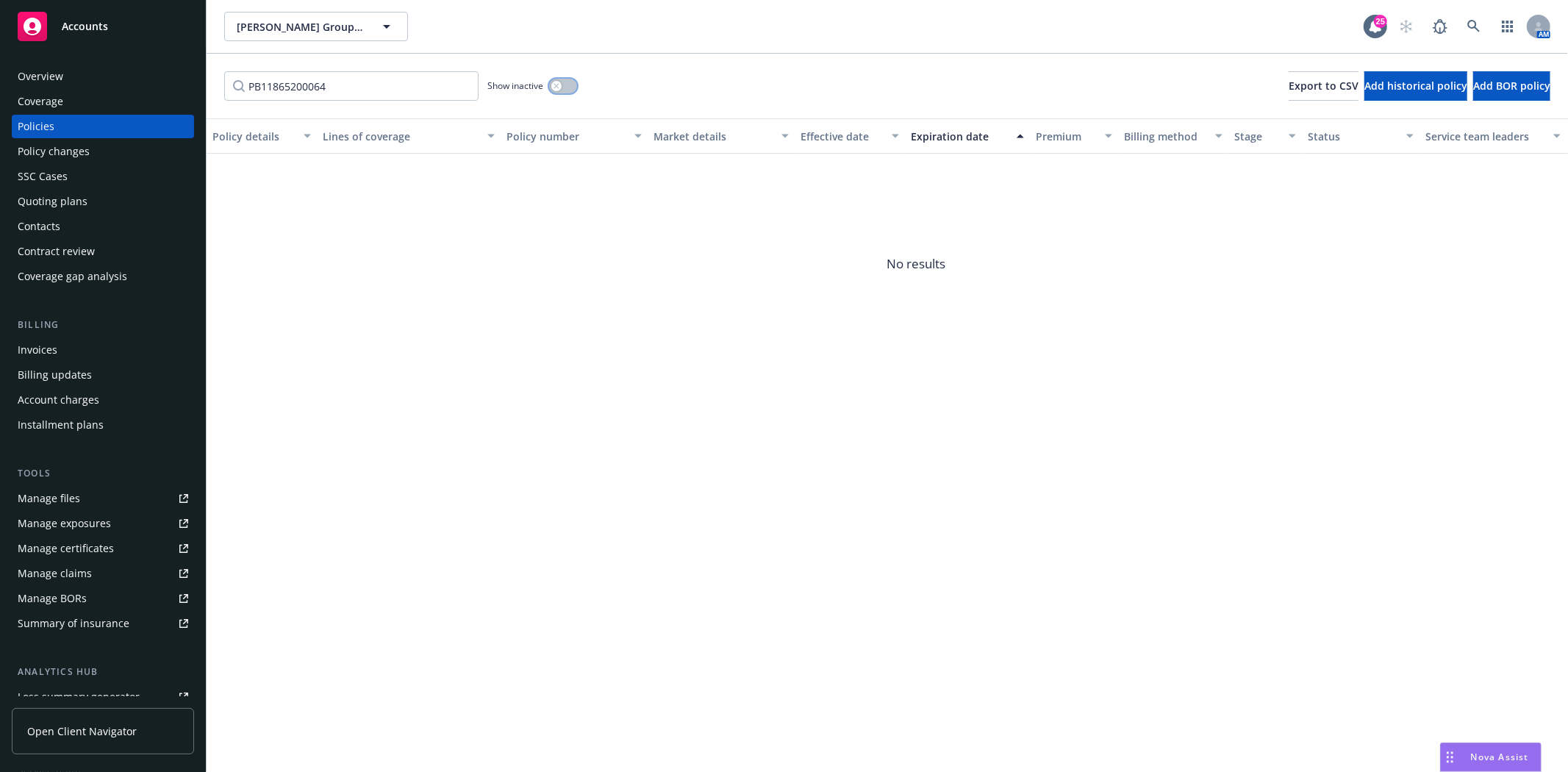
click at [566, 88] on button "button" at bounding box center [563, 86] width 28 height 15
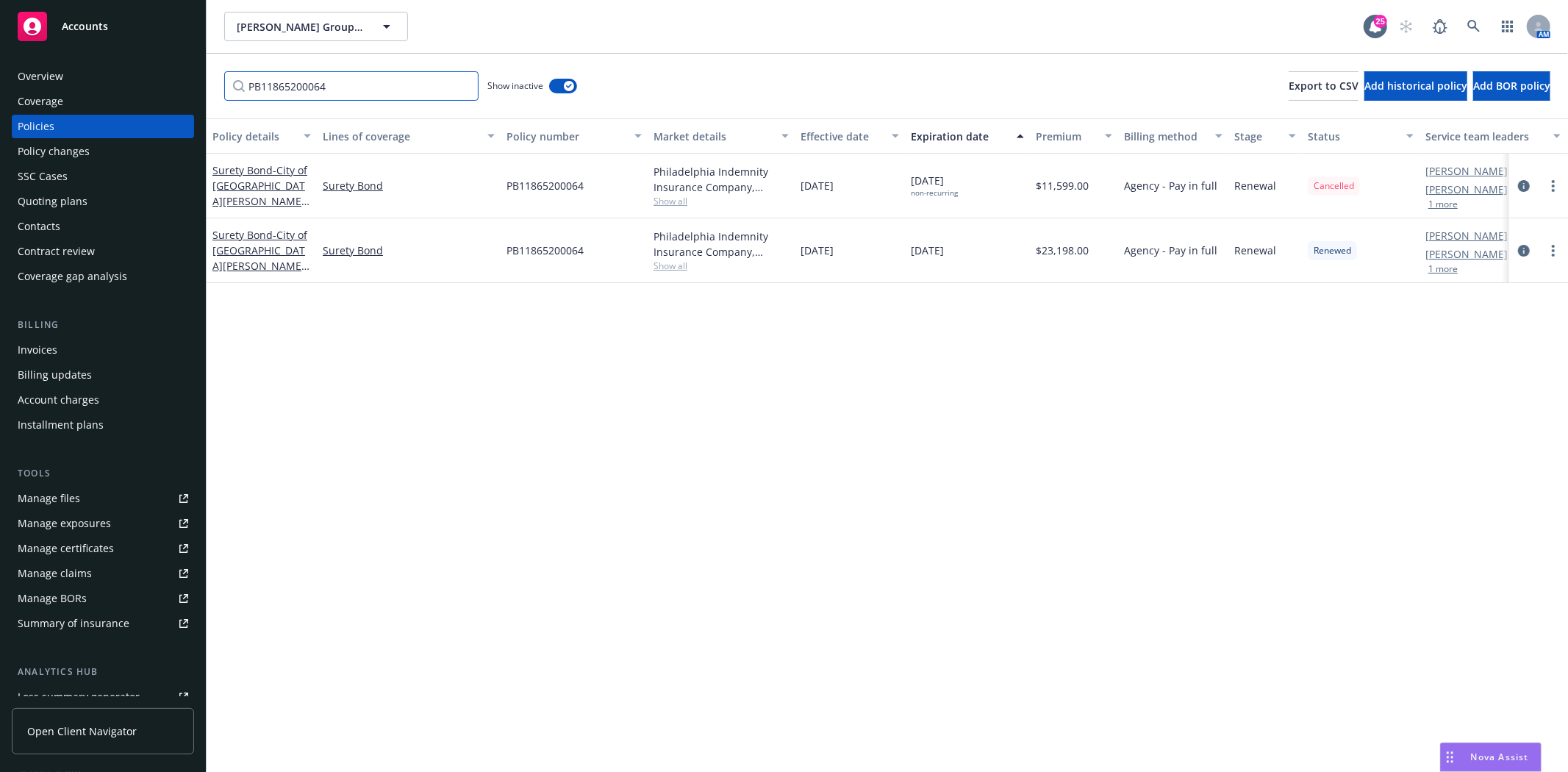
click at [446, 85] on input "PB11865200064" at bounding box center [351, 85] width 254 height 29
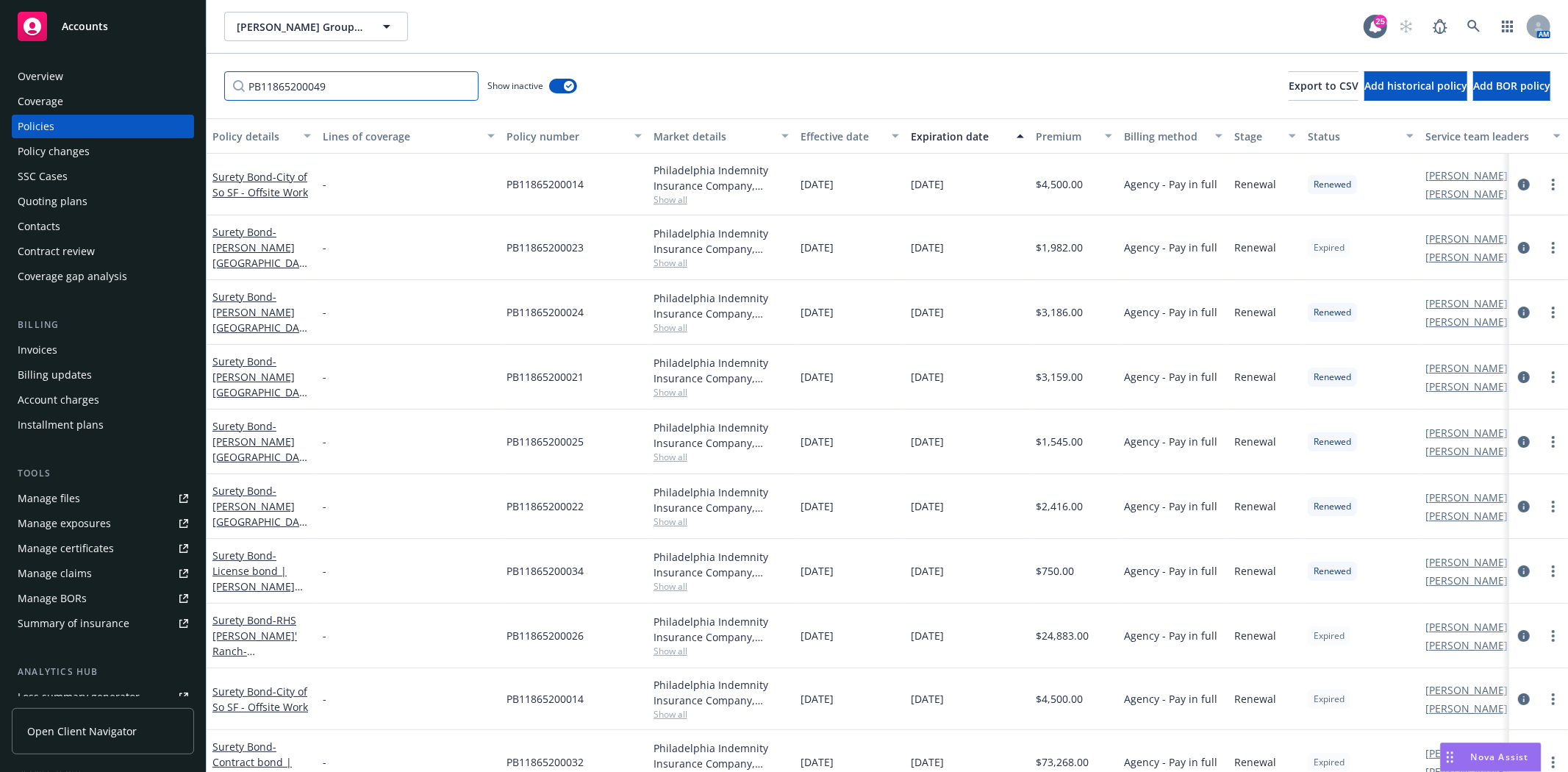
type input "PB11865200049"
